Goal: Information Seeking & Learning: Check status

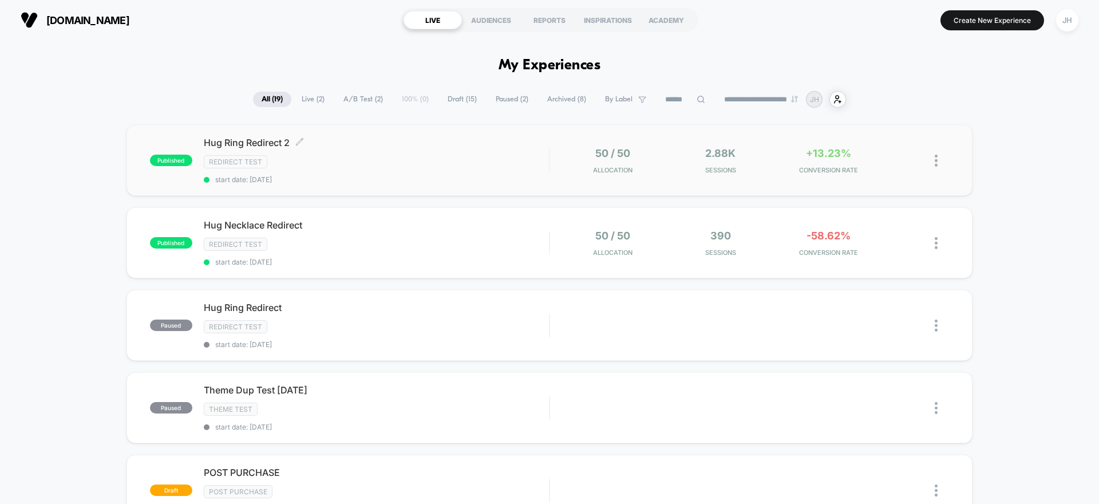
click at [531, 156] on div "Redirect Test" at bounding box center [376, 161] width 345 height 13
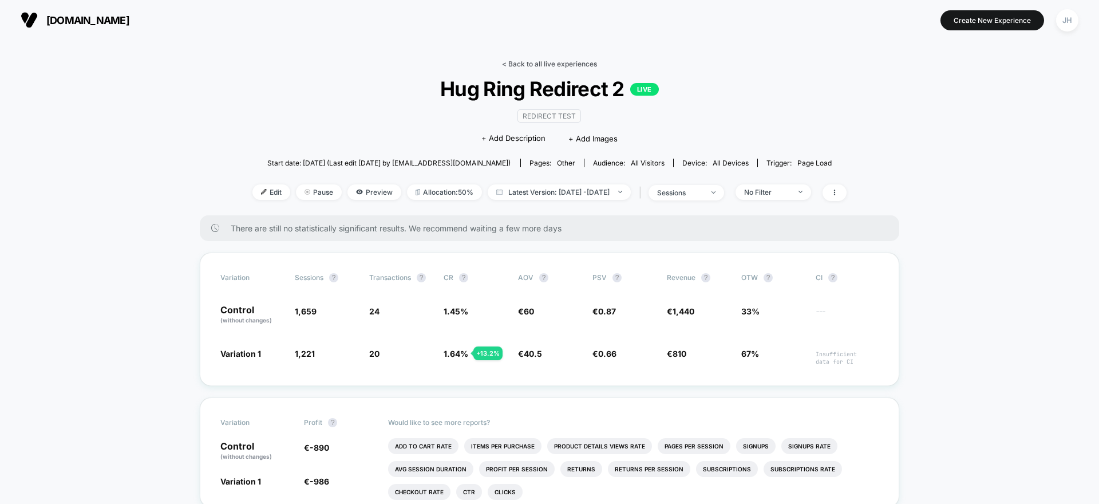
click at [535, 62] on link "< Back to all live experiences" at bounding box center [549, 64] width 95 height 9
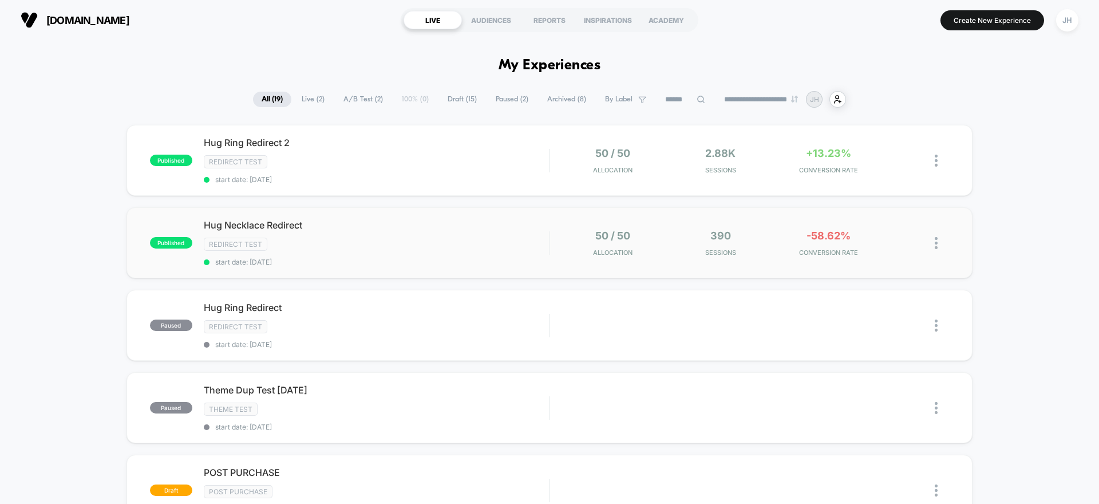
click at [484, 241] on div "Redirect Test" at bounding box center [376, 243] width 345 height 13
